Goal: Check status: Check status

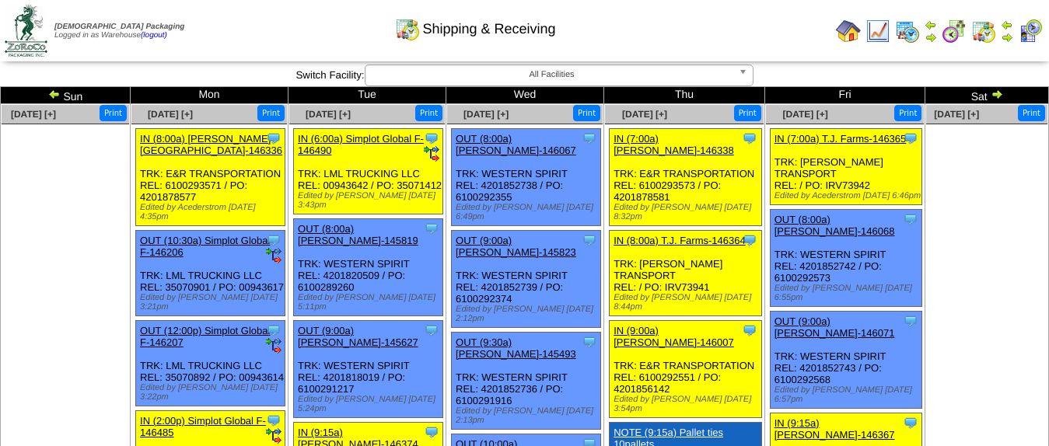
click at [991, 95] on img at bounding box center [997, 94] width 12 height 12
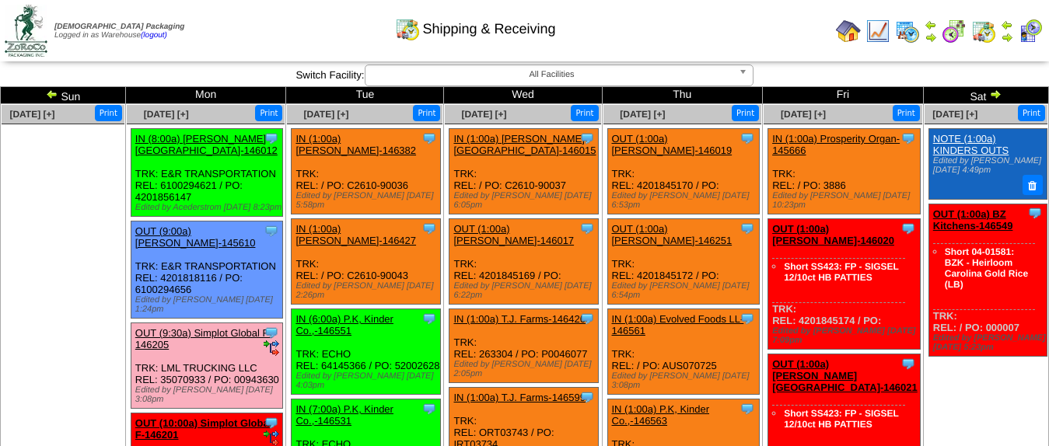
click at [989, 91] on img at bounding box center [995, 94] width 12 height 12
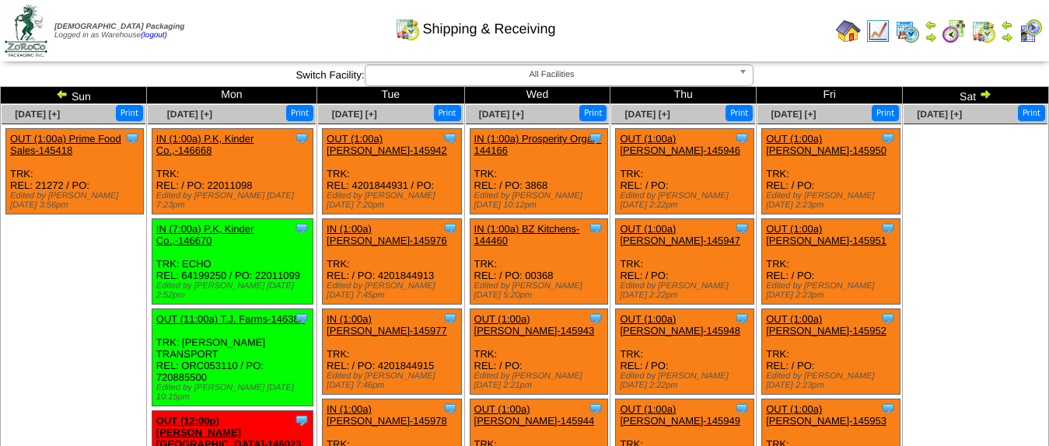
click at [65, 93] on img at bounding box center [62, 94] width 12 height 12
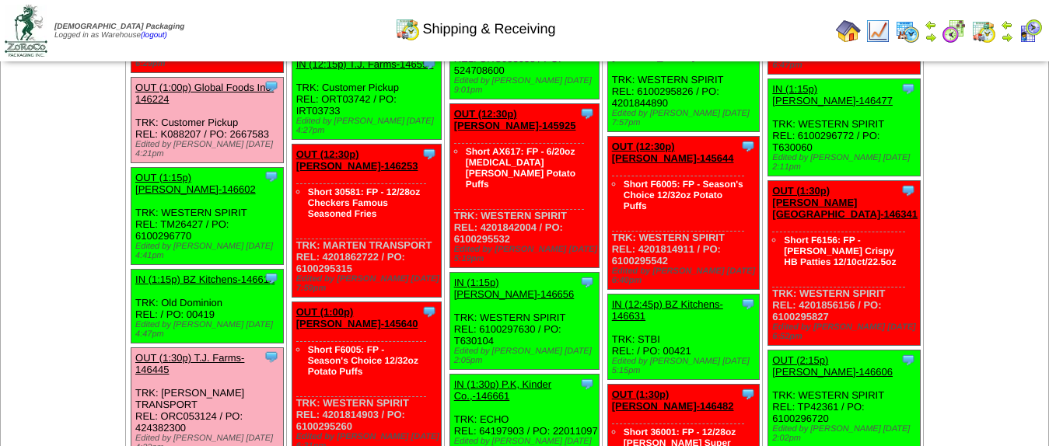
scroll to position [1507, 0]
